Goal: Transaction & Acquisition: Obtain resource

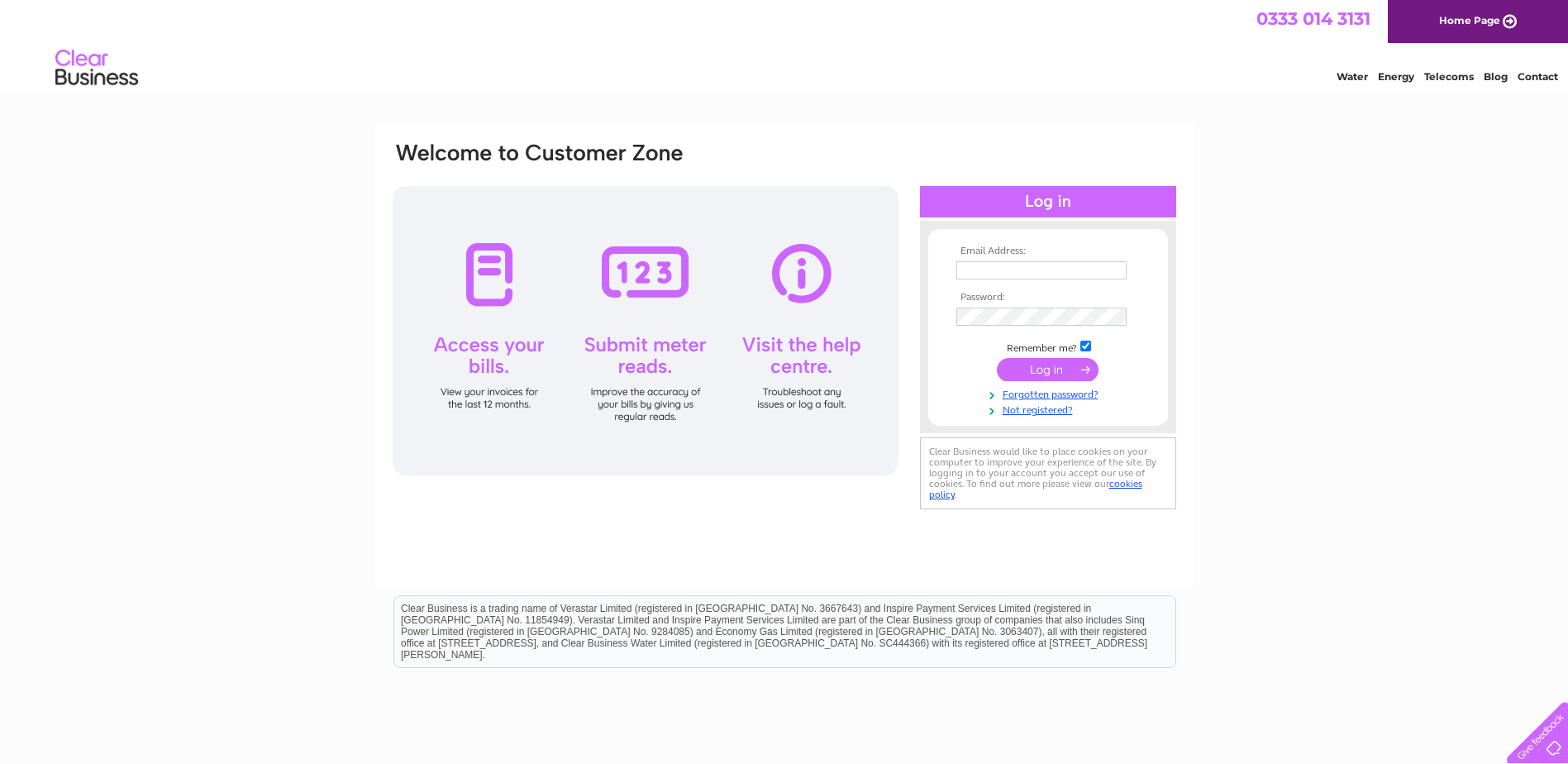
click at [1003, 263] on input "text" at bounding box center [1041, 270] width 171 height 18
type input "Accounts@wdco.co.uk"
click at [1040, 376] on input "submit" at bounding box center [1047, 369] width 102 height 23
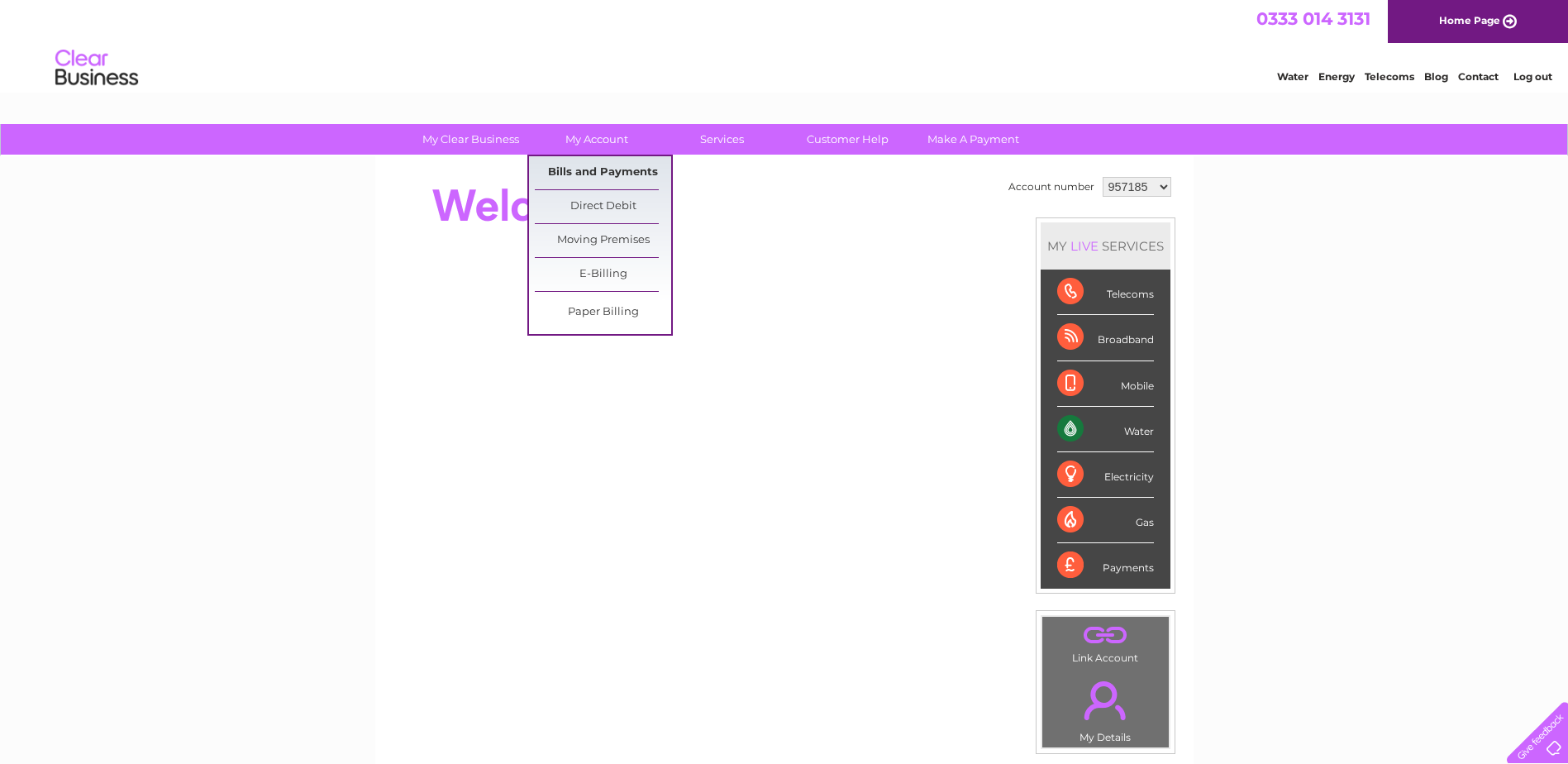
click at [625, 174] on link "Bills and Payments" at bounding box center [603, 173] width 136 height 34
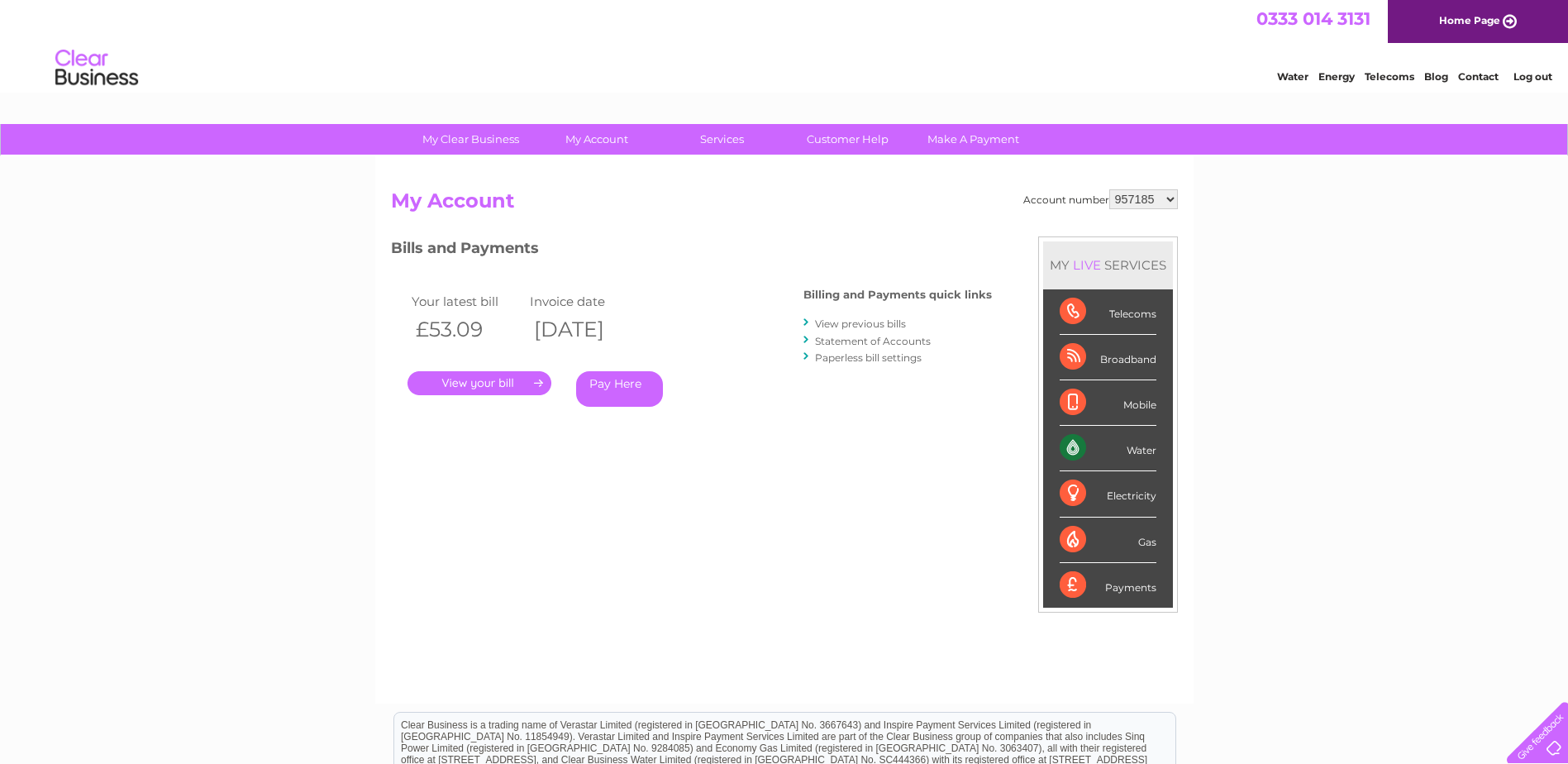
click at [499, 380] on link "." at bounding box center [480, 383] width 144 height 24
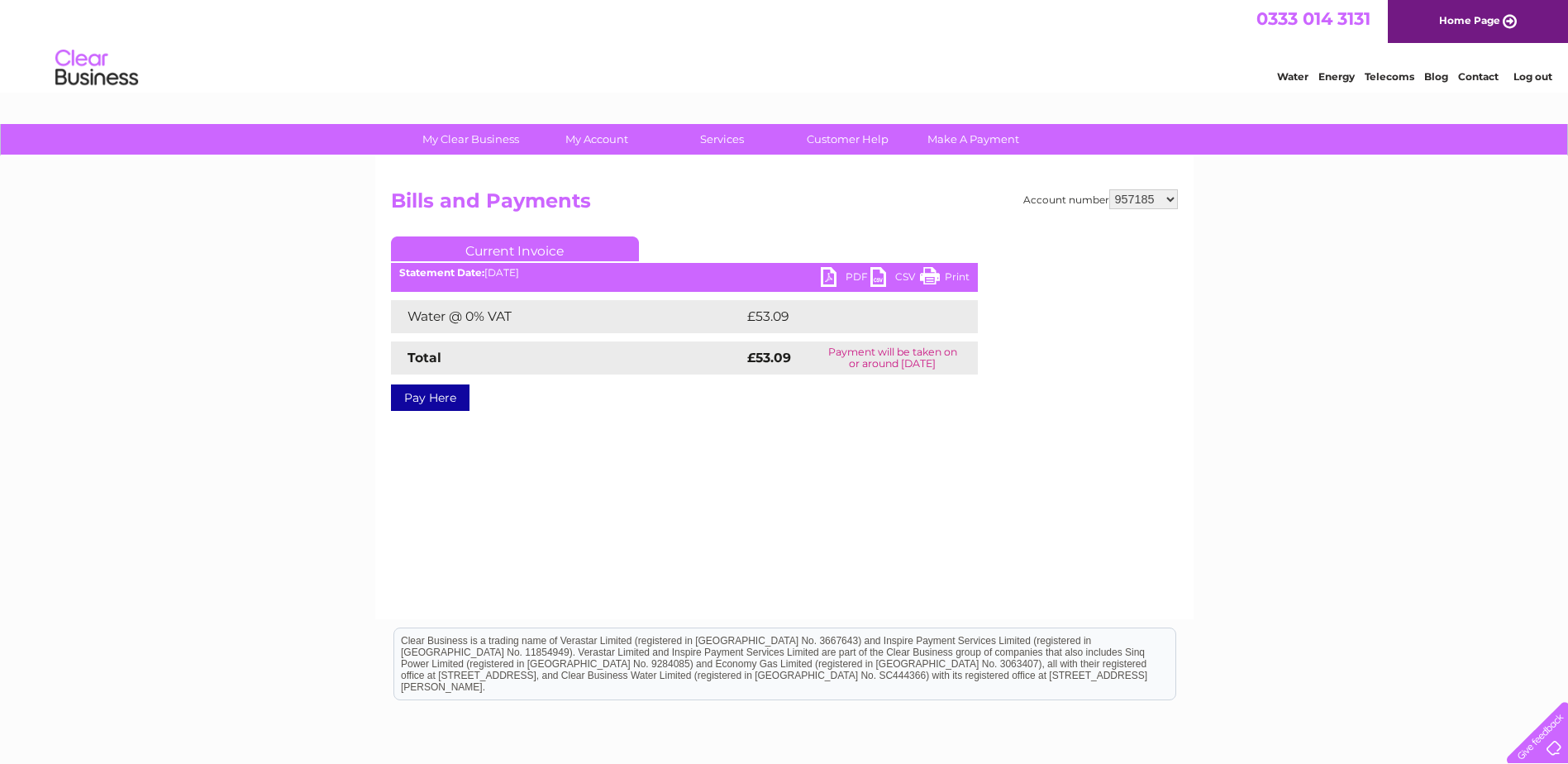
click at [855, 280] on link "PDF" at bounding box center [846, 279] width 49 height 24
click at [919, 437] on div "Account number 957185 1079112 1079117 1079120 1139191 1141220 1147536 Bills and…" at bounding box center [784, 387] width 818 height 463
click at [1145, 198] on select "957185 1079112 1079117 1079120 1139191 1141220 1147536" at bounding box center [1144, 199] width 69 height 20
select select "1079112"
click at [1109, 190] on select "957185 1079112 1079117 1079120 1139191 1141220 1147536" at bounding box center [1144, 199] width 69 height 20
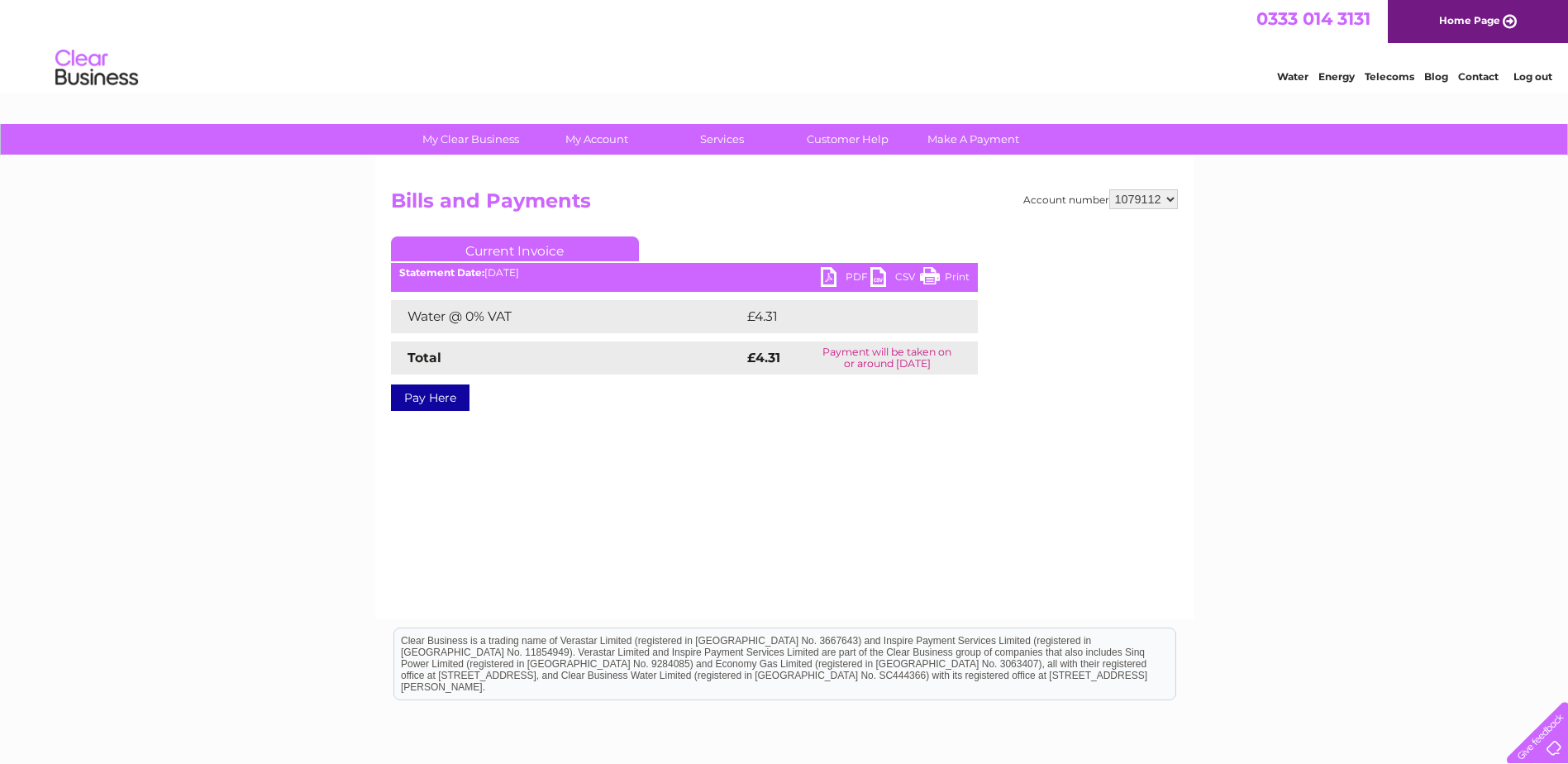
click at [840, 267] on link "PDF" at bounding box center [846, 279] width 49 height 24
click at [1142, 202] on select "957185 1079112 1079117 1079120 1139191 1141220 1147536" at bounding box center [1144, 199] width 69 height 20
select select "1079117"
click at [1109, 190] on select "957185 1079112 1079117 1079120 1139191 1141220 1147536" at bounding box center [1144, 199] width 69 height 20
click at [848, 273] on link "PDF" at bounding box center [846, 279] width 49 height 24
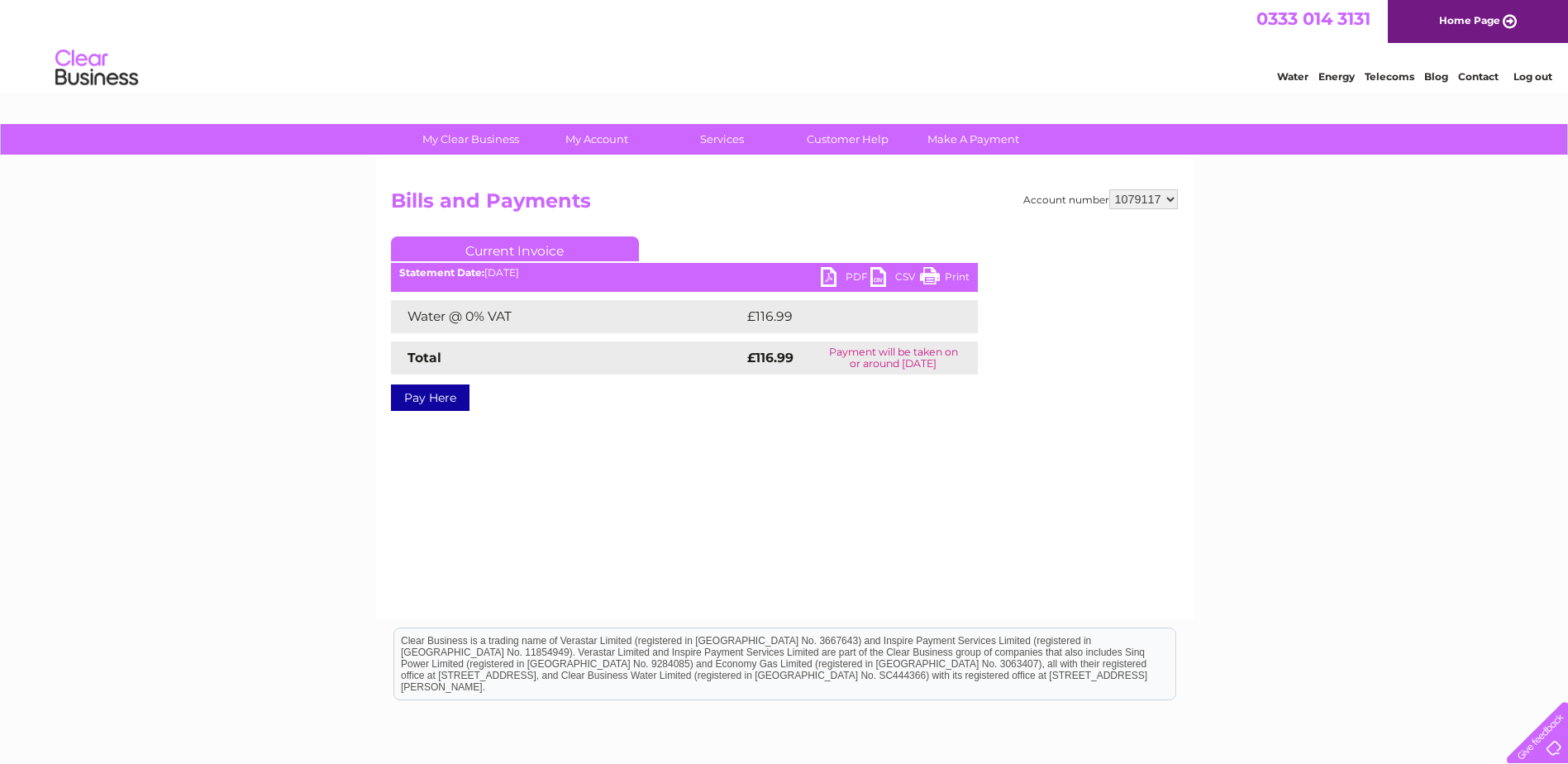
click at [1133, 197] on select "957185 1079112 1079117 1079120 1139191 1141220 1147536" at bounding box center [1144, 199] width 69 height 20
select select "1079120"
click at [1109, 190] on select "957185 1079112 1079117 1079120 1139191 1141220 1147536" at bounding box center [1144, 199] width 69 height 20
click at [843, 268] on link "PDF" at bounding box center [846, 279] width 49 height 24
click at [1134, 196] on select "957185 1079112 1079117 1079120 1139191 1141220 1147536" at bounding box center [1144, 199] width 69 height 20
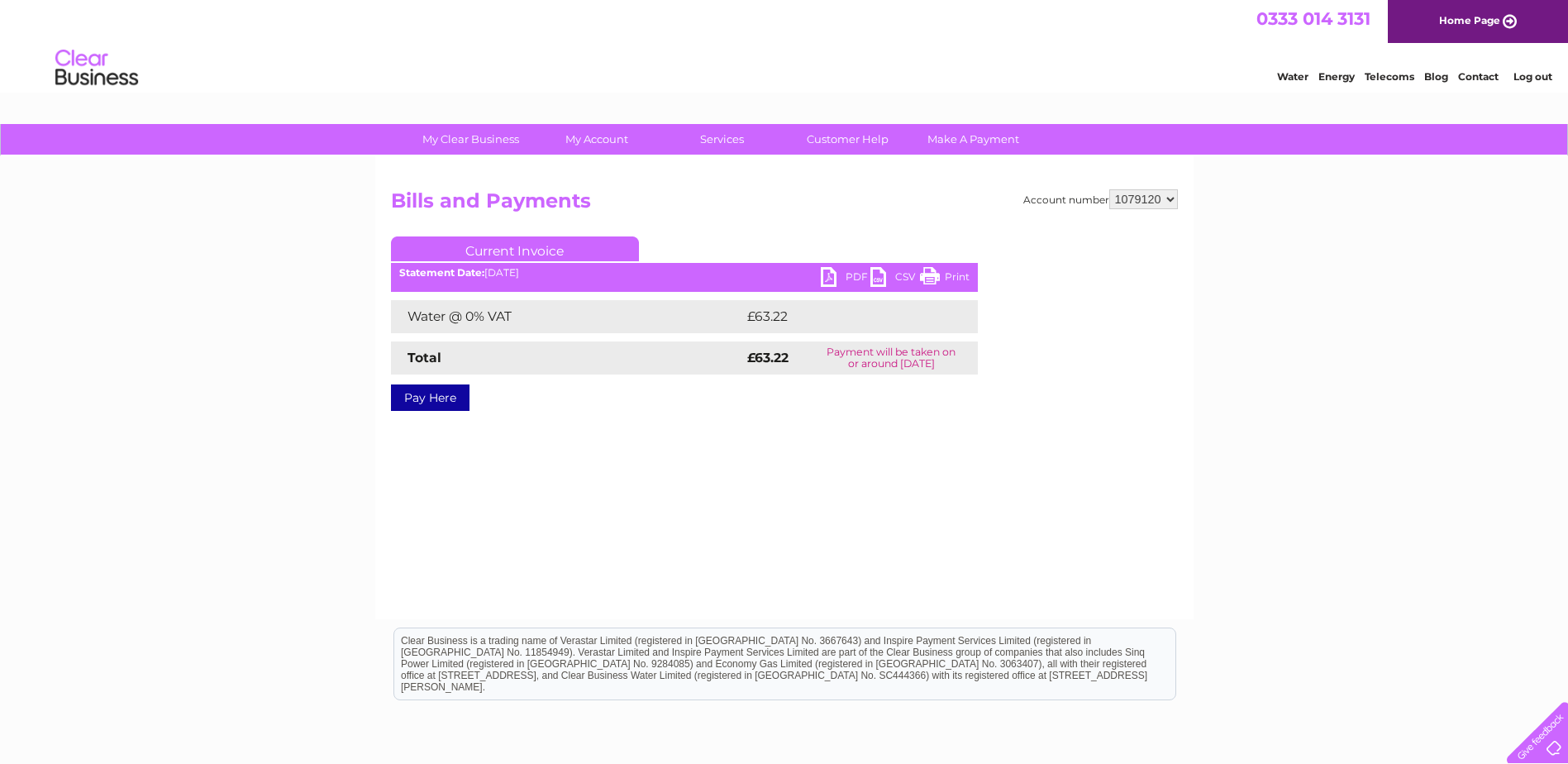
select select "1139191"
click at [1109, 190] on select "957185 1079112 1079117 1079120 1139191 1141220 1147536" at bounding box center [1144, 199] width 69 height 20
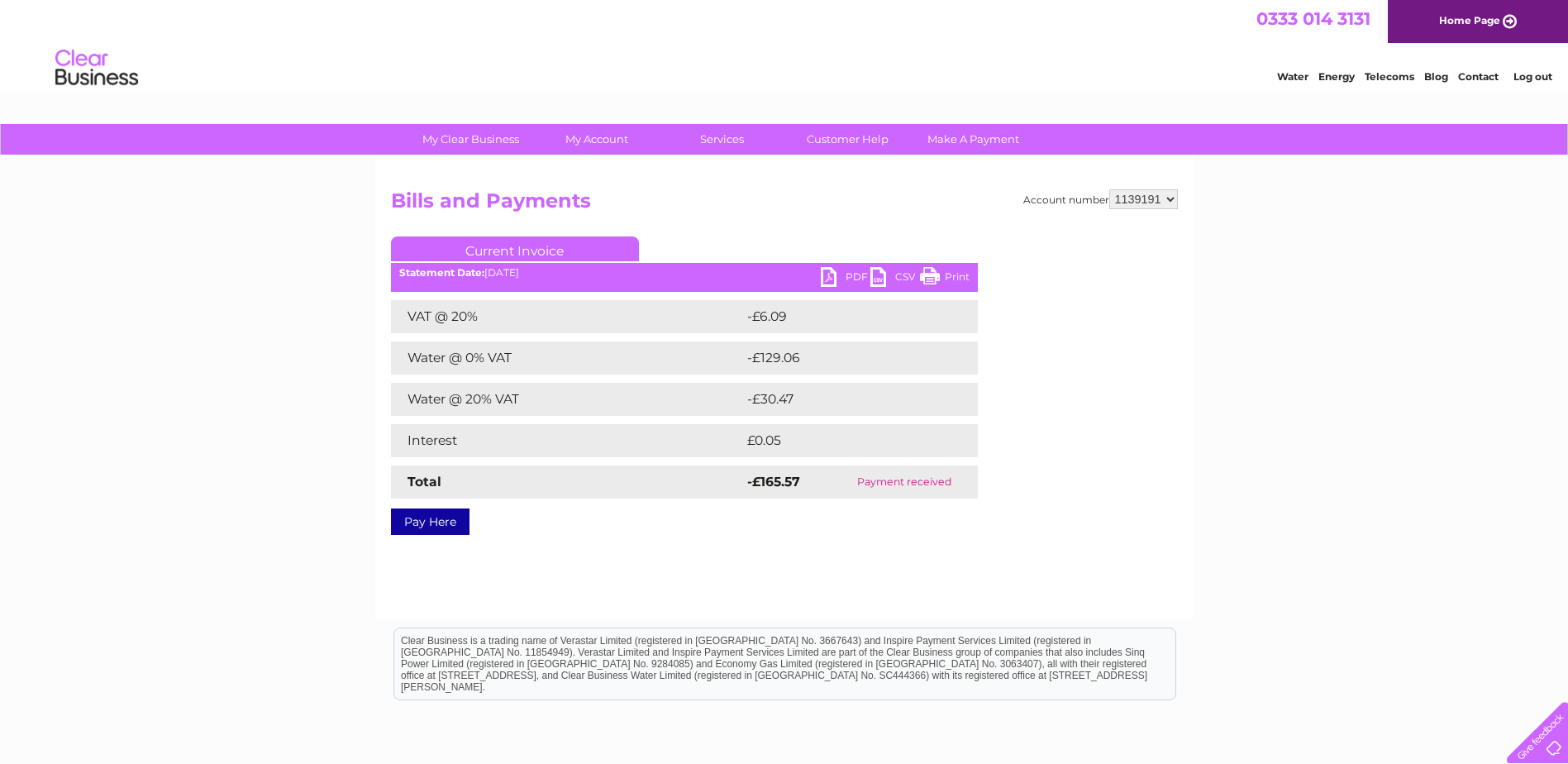
click at [1135, 204] on select "957185 1079112 1079117 1079120 1139191 1141220 1147536" at bounding box center [1144, 199] width 69 height 20
select select "1141220"
click at [1109, 190] on select "957185 1079112 1079117 1079120 1139191 1141220 1147536" at bounding box center [1144, 199] width 69 height 20
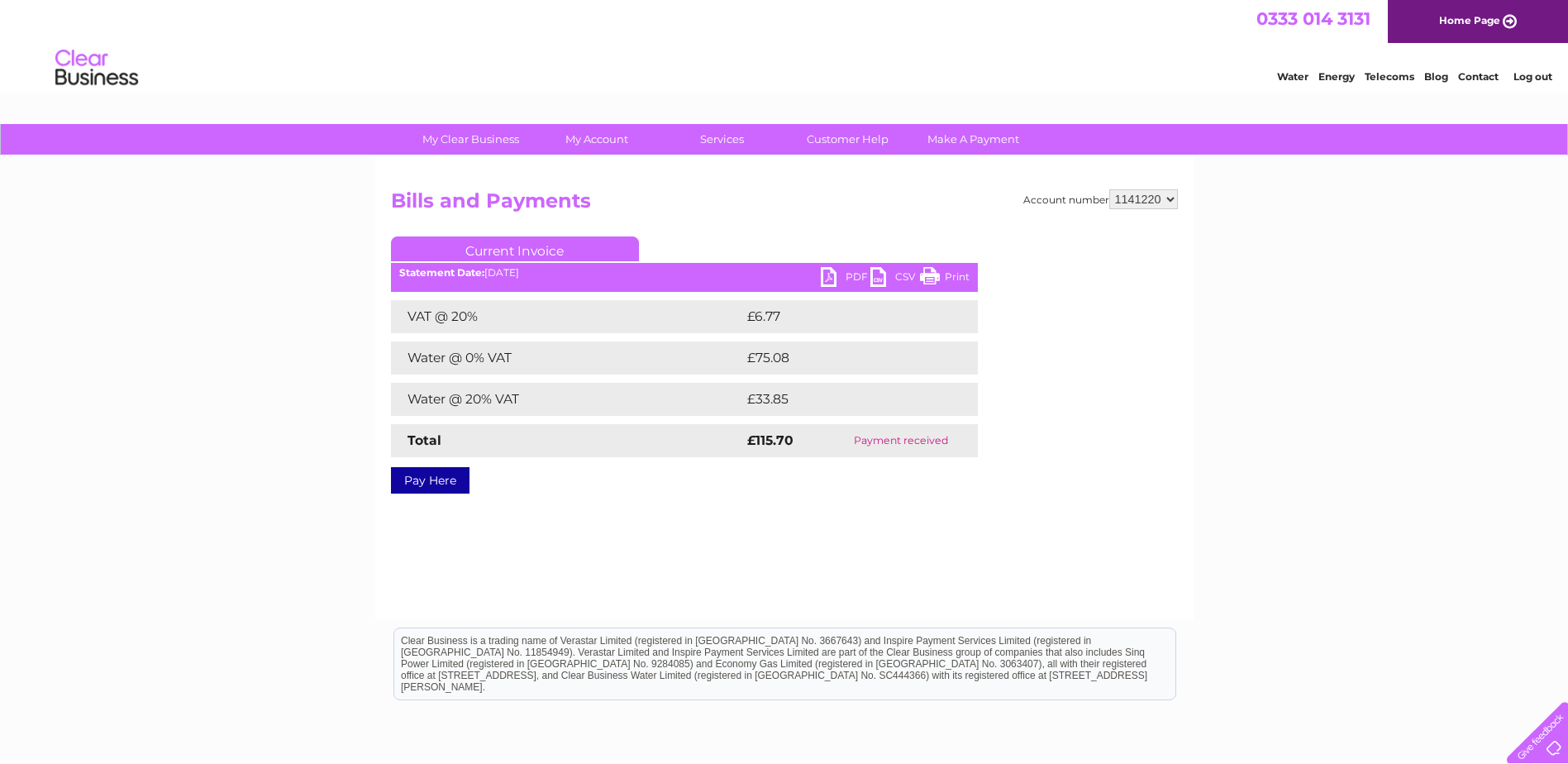
click at [1135, 202] on select "957185 1079112 1079117 1079120 1139191 1141220 1147536" at bounding box center [1144, 199] width 69 height 20
select select "1147536"
click at [1109, 190] on select "957185 1079112 1079117 1079120 1139191 1141220 1147536" at bounding box center [1144, 199] width 69 height 20
